Goal: Task Accomplishment & Management: Use online tool/utility

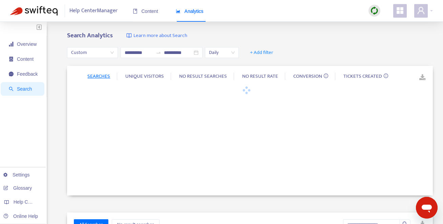
type input "**********"
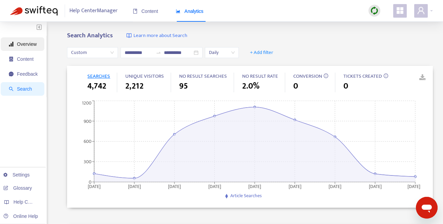
click at [29, 43] on span "Overview" at bounding box center [27, 43] width 20 height 5
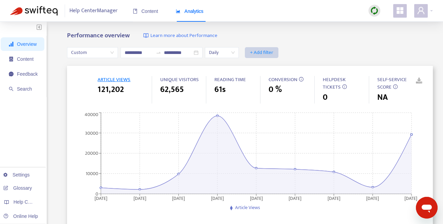
click at [271, 51] on span "+ Add filter" at bounding box center [261, 52] width 23 height 8
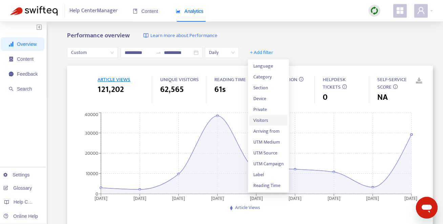
click at [271, 121] on span "Visitors" at bounding box center [268, 120] width 30 height 7
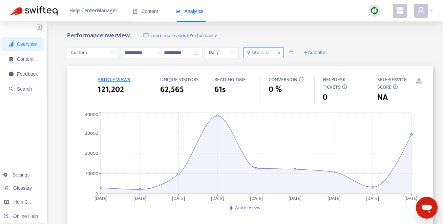
click at [271, 55] on div "Visitors: All" at bounding box center [259, 52] width 30 height 10
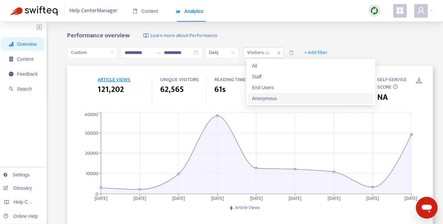
click at [275, 99] on div "Anonymous" at bounding box center [311, 98] width 118 height 7
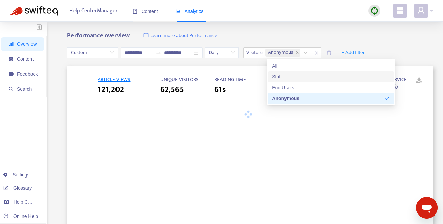
click at [349, 30] on div "**********" at bounding box center [221, 225] width 443 height 407
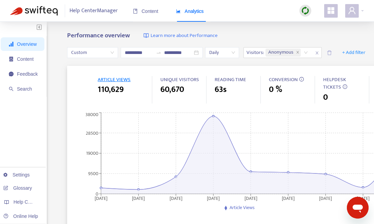
click at [40, 28] on img "button" at bounding box center [39, 27] width 5 height 6
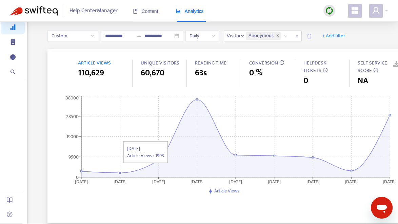
scroll to position [22, 0]
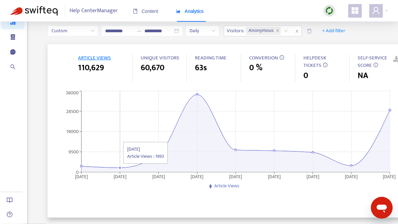
click at [119, 167] on circle at bounding box center [120, 167] width 3 height 3
click at [188, 158] on icon at bounding box center [235, 133] width 308 height 78
click at [306, 117] on icon "[DATE] [DATE] [DATE] [DATE] [DATE] [DATE] [DATE] [DATE] [DATE] 0 9500 19000 285…" at bounding box center [227, 140] width 346 height 102
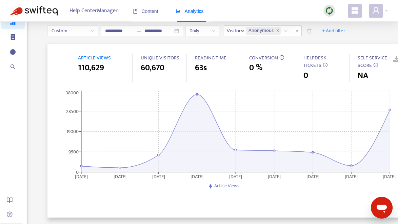
click at [223, 186] on span "Article Views" at bounding box center [226, 186] width 25 height 8
click at [219, 185] on span "Article Views" at bounding box center [226, 186] width 25 height 8
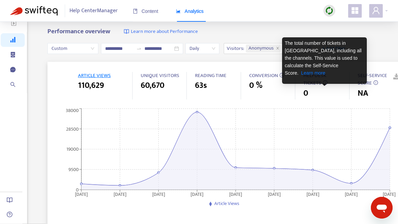
scroll to position [4, 0]
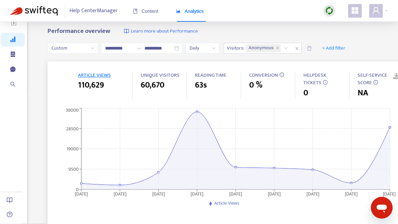
click at [395, 76] on link at bounding box center [391, 76] width 10 height 10
